Goal: Use online tool/utility: Utilize a website feature to perform a specific function

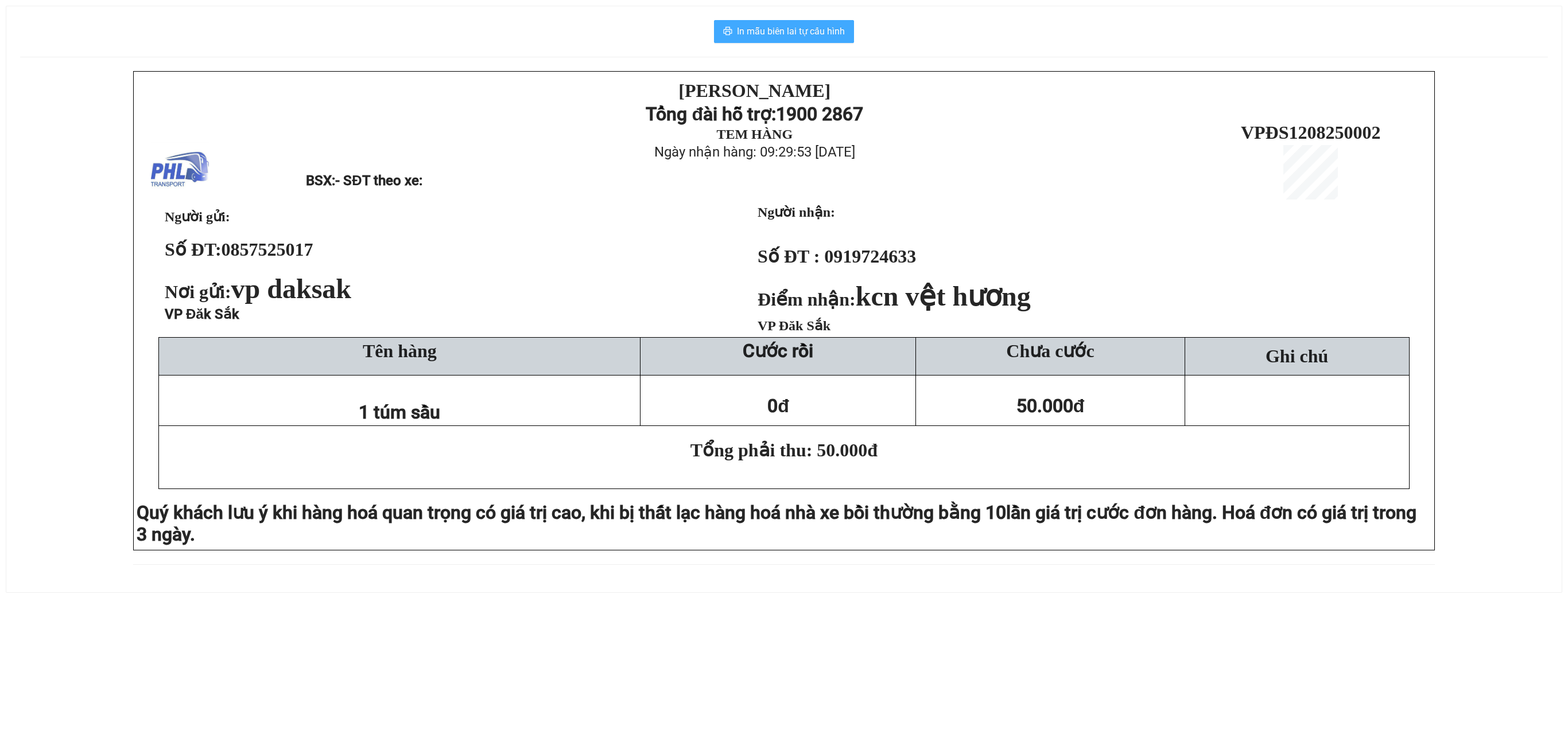
click at [805, 26] on span "In mẫu biên lai tự cấu hình" at bounding box center [791, 32] width 108 height 15
click at [793, 34] on span "In mẫu biên lai tự cấu hình" at bounding box center [791, 32] width 108 height 15
click at [804, 38] on span "In mẫu biên lai tự cấu hình" at bounding box center [791, 32] width 108 height 15
